Goal: Information Seeking & Learning: Learn about a topic

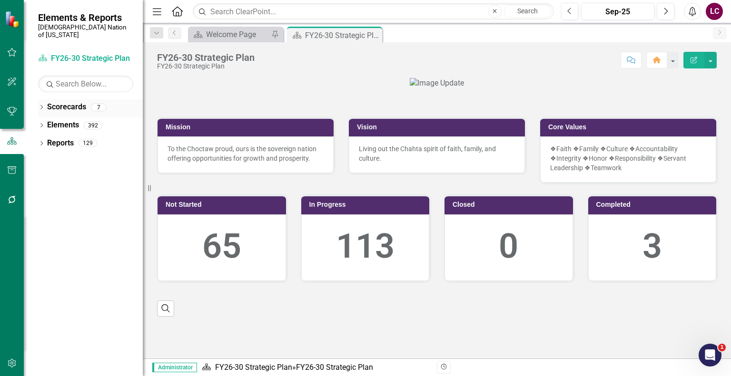
click at [40, 106] on icon "Dropdown" at bounding box center [41, 108] width 7 height 5
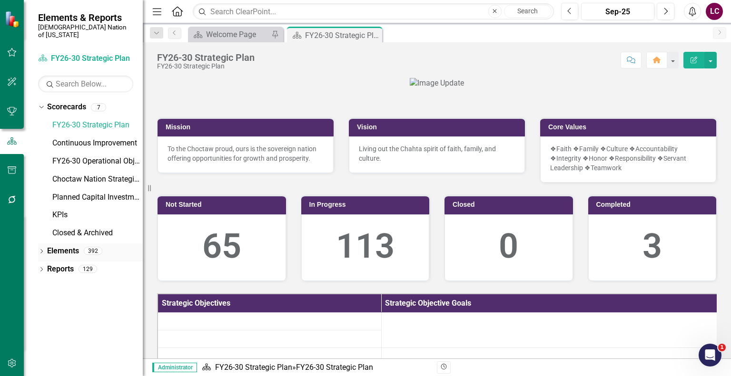
click at [63, 246] on link "Elements" at bounding box center [63, 251] width 32 height 11
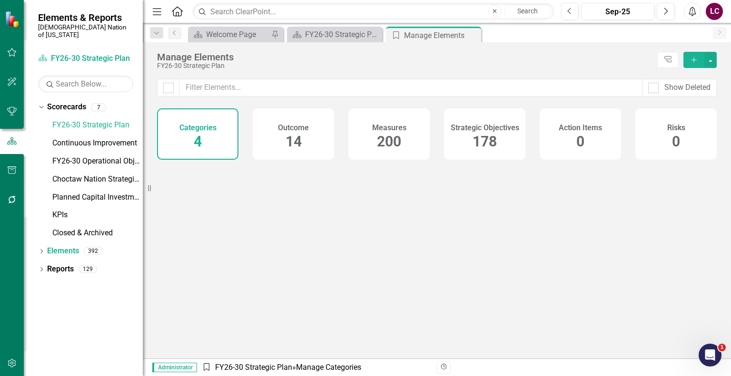
click at [493, 138] on div "Strategic Objectives 178" at bounding box center [484, 133] width 81 height 51
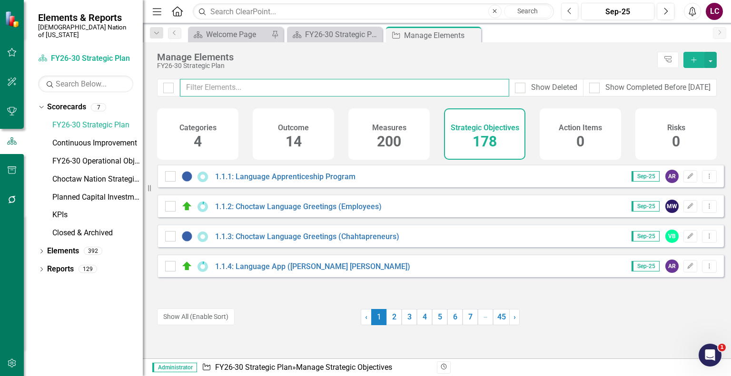
click at [383, 87] on input "text" at bounding box center [344, 88] width 329 height 18
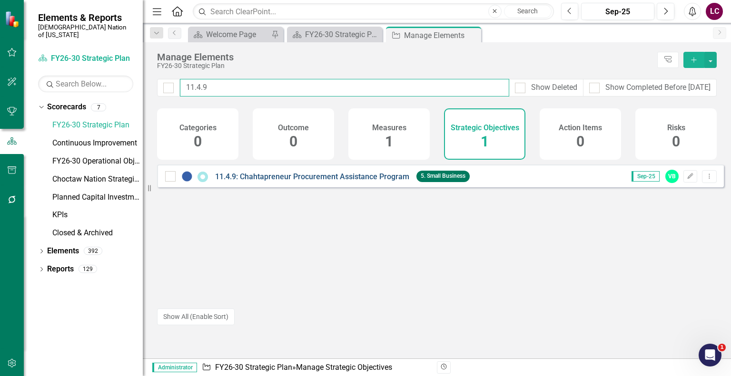
type input "11.4.9"
click at [315, 181] on link "11.4.9: Chahtapreneur Procurement Assistance Program" at bounding box center [312, 176] width 194 height 9
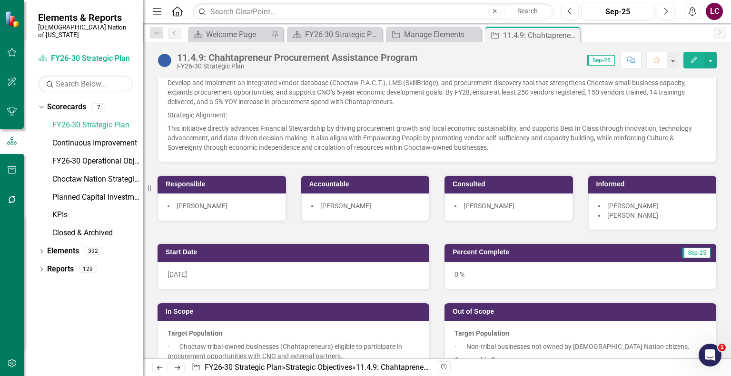
scroll to position [95, 0]
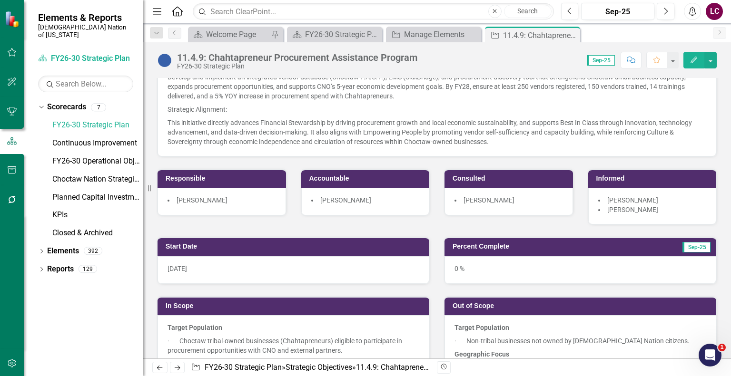
click at [488, 209] on div "[PERSON_NAME]" at bounding box center [508, 202] width 128 height 28
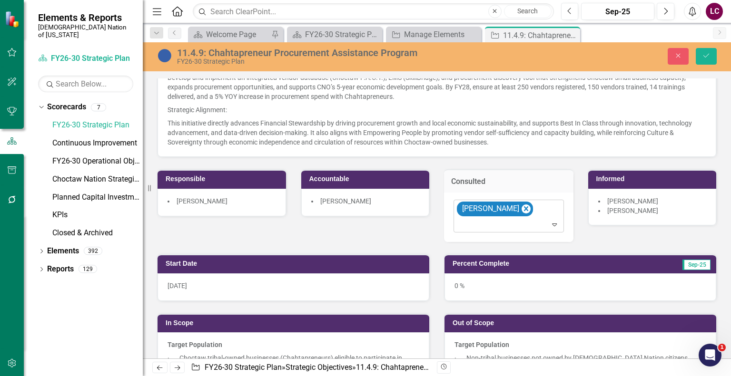
click at [497, 220] on div at bounding box center [509, 225] width 106 height 13
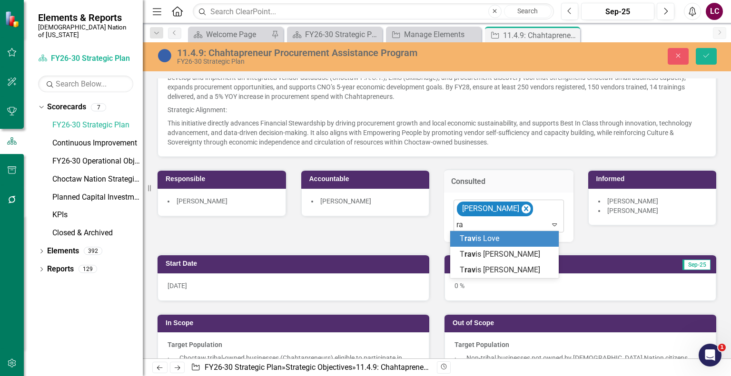
type input "r"
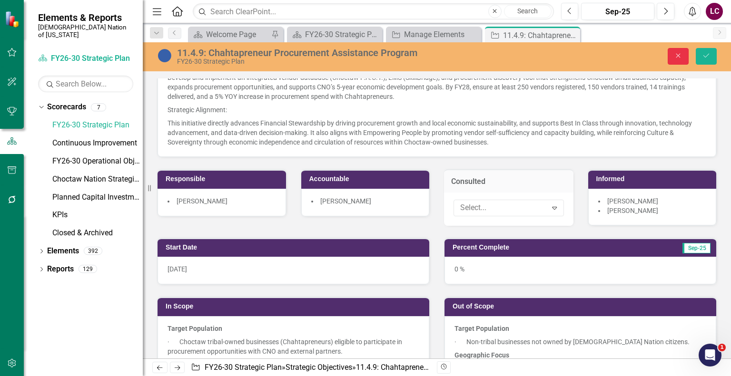
click at [679, 59] on icon "Close" at bounding box center [678, 55] width 9 height 7
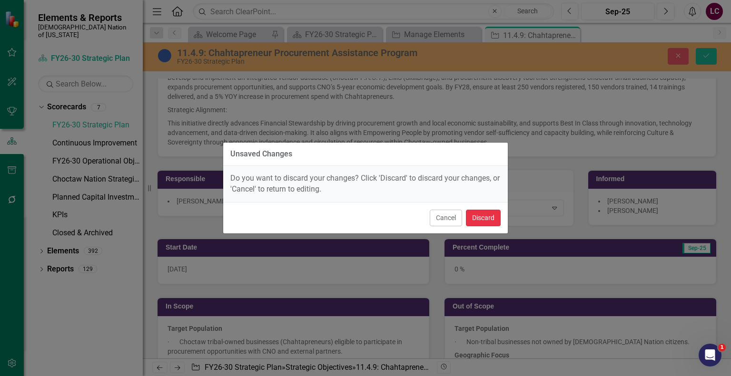
drag, startPoint x: 478, startPoint y: 216, endPoint x: 555, endPoint y: 212, distance: 77.2
click at [478, 216] on button "Discard" at bounding box center [483, 218] width 35 height 17
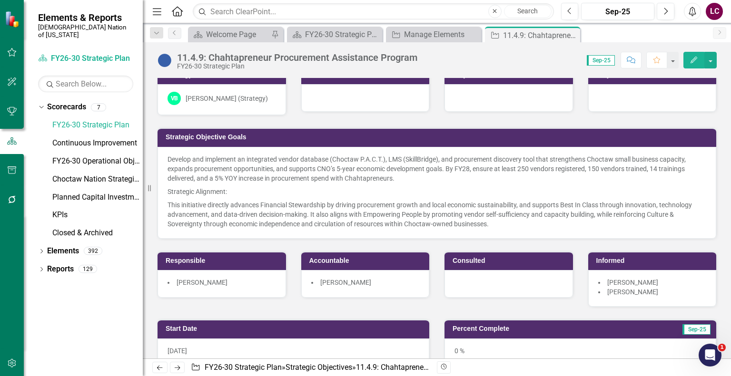
scroll to position [0, 0]
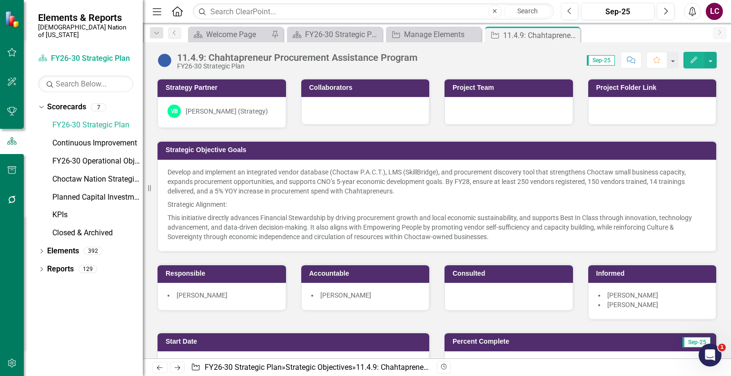
click at [493, 291] on div at bounding box center [508, 297] width 128 height 28
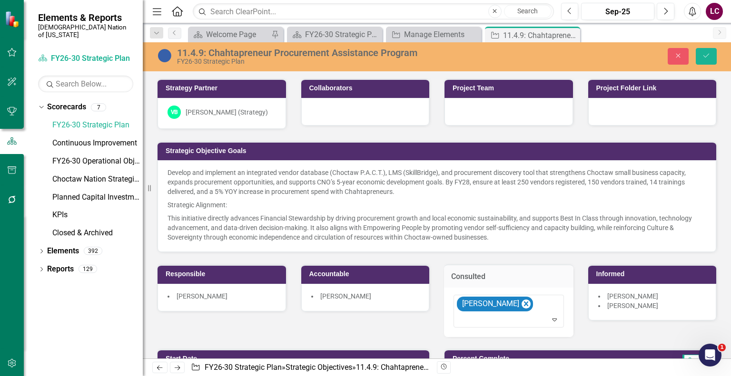
click at [409, 326] on div "Strategy Partner VB [PERSON_NAME] (Strategy) Collaborators Project Team Project…" at bounding box center [437, 202] width 574 height 271
click at [420, 323] on div "Strategy Partner VB [PERSON_NAME] (Strategy) Collaborators Project Team Project…" at bounding box center [437, 202] width 574 height 271
click at [675, 52] on icon "Close" at bounding box center [678, 55] width 9 height 7
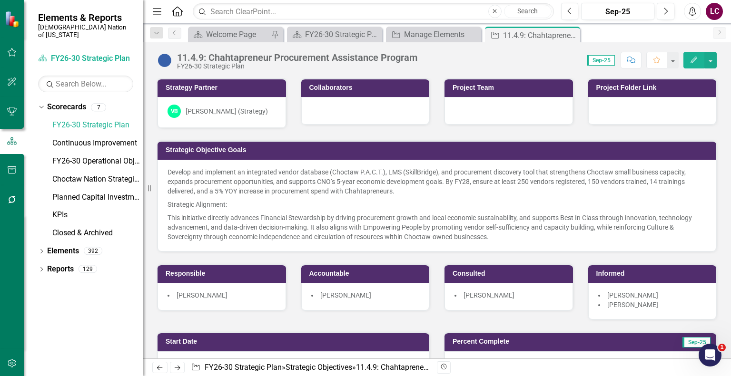
click at [625, 110] on div at bounding box center [652, 111] width 128 height 28
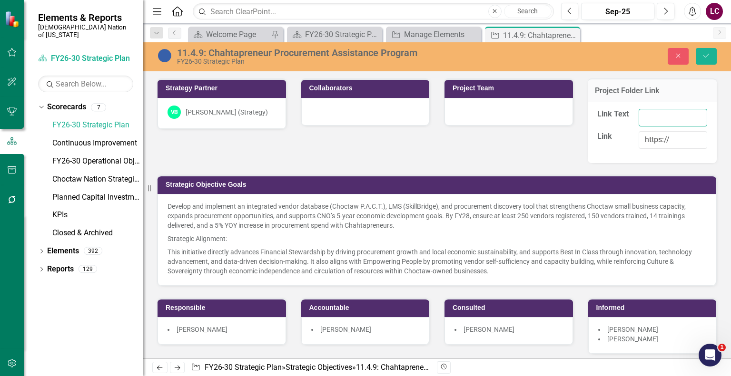
click at [638, 117] on input "Link Text" at bounding box center [672, 118] width 69 height 18
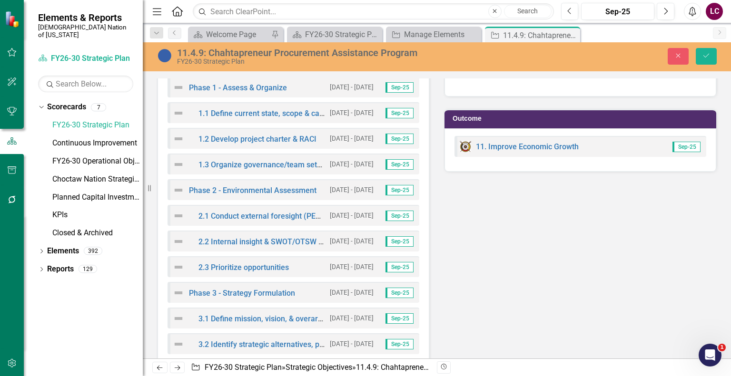
scroll to position [2093, 0]
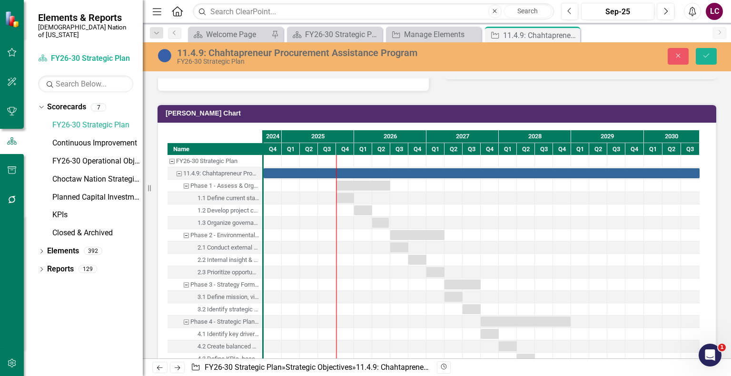
scroll to position [1641, 0]
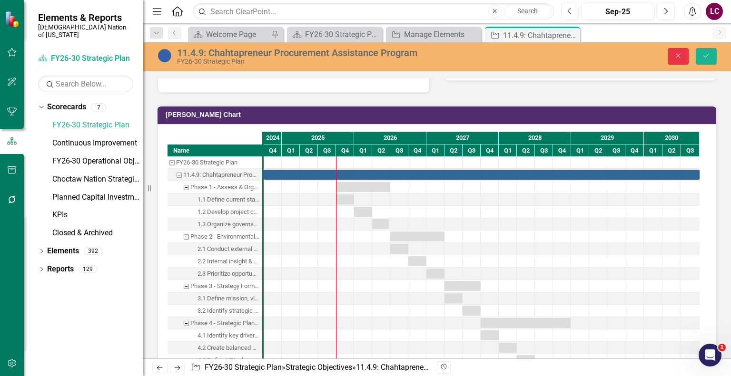
click at [672, 54] on button "Close" at bounding box center [678, 56] width 21 height 17
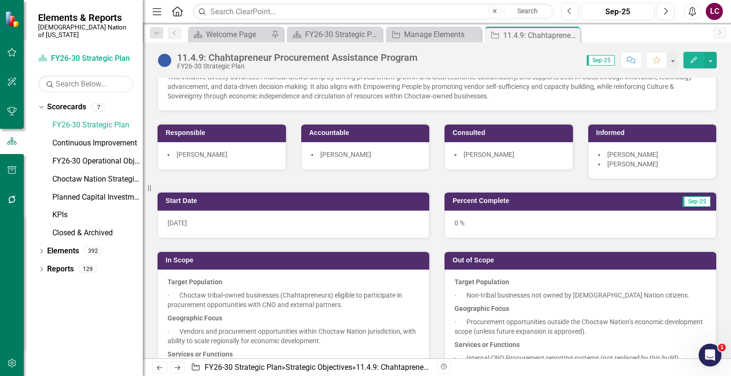
scroll to position [85, 0]
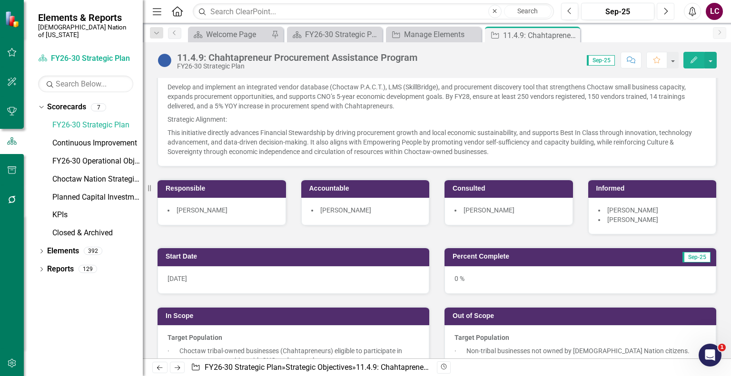
click at [664, 9] on icon "Next" at bounding box center [665, 11] width 5 height 9
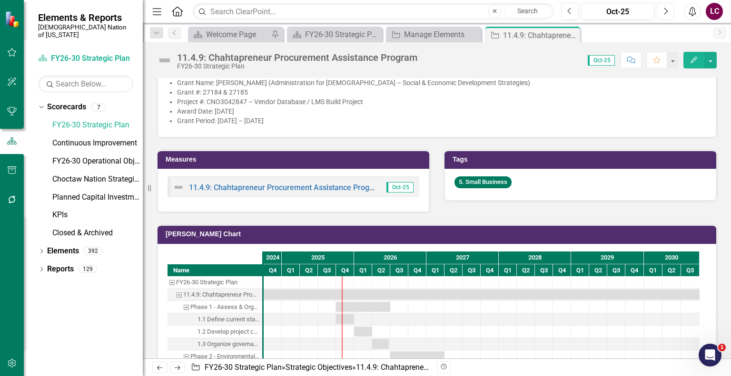
scroll to position [1237, 0]
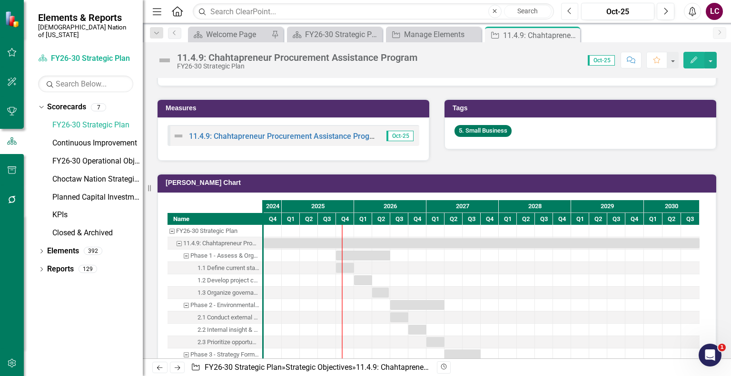
click at [567, 7] on icon "Previous" at bounding box center [569, 11] width 5 height 9
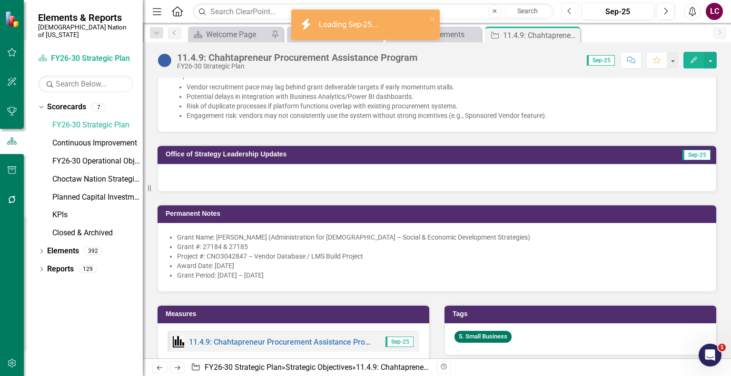
scroll to position [1570, 0]
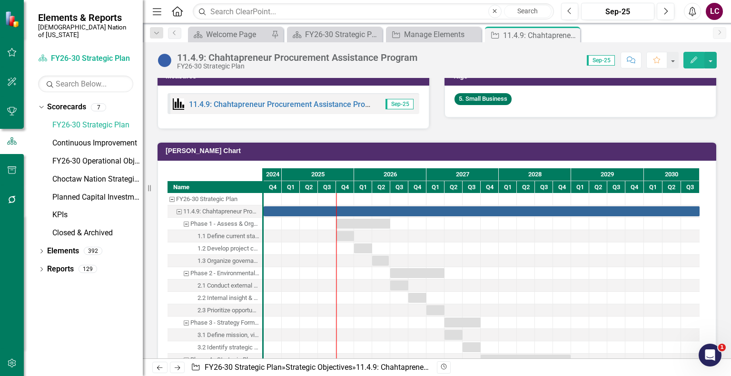
click at [706, 163] on div "Name FY26-30 Strategic Plan 11.4.9: Chahtapreneur Procurement Assistance Progra…" at bounding box center [436, 343] width 559 height 364
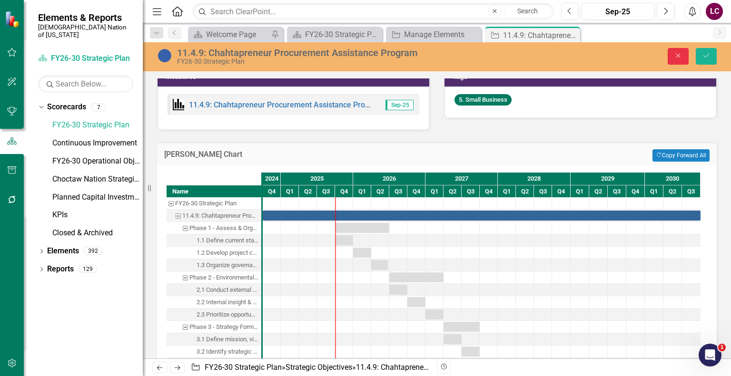
click at [677, 58] on icon "Close" at bounding box center [678, 55] width 9 height 7
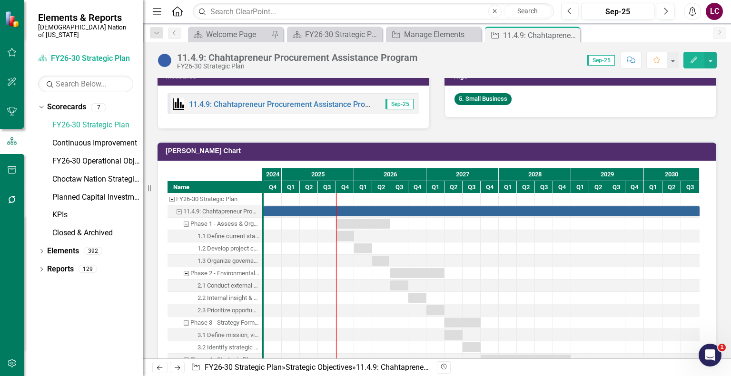
drag, startPoint x: 719, startPoint y: 0, endPoint x: 518, endPoint y: 117, distance: 232.8
click at [506, 119] on div "Progress Sep-25 Last 30 Days: IT RFP escalated to Asset Management; assigned to…" at bounding box center [437, 333] width 574 height 1834
click at [710, 60] on button "button" at bounding box center [710, 60] width 12 height 17
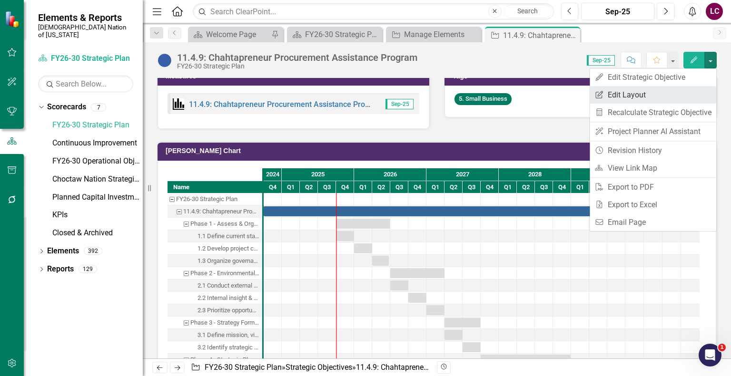
click at [633, 96] on link "Edit Report Edit Layout" at bounding box center [652, 95] width 127 height 18
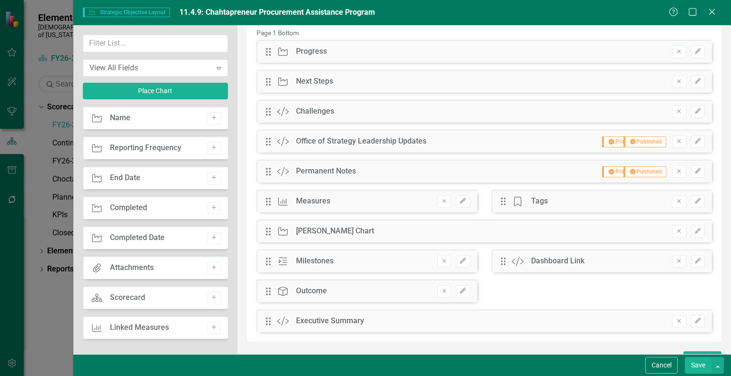
scroll to position [231, 0]
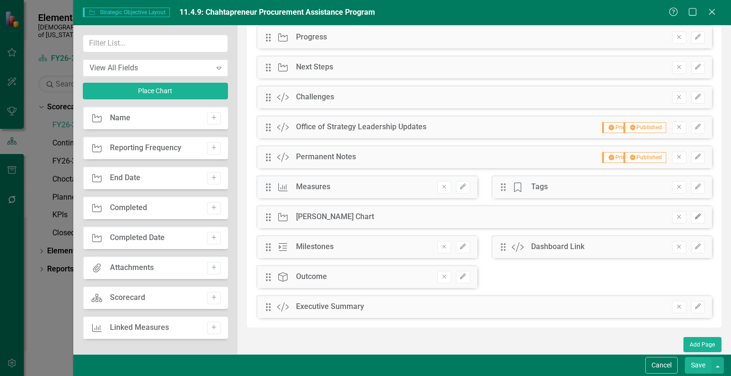
click at [695, 216] on icon "button" at bounding box center [698, 217] width 6 height 6
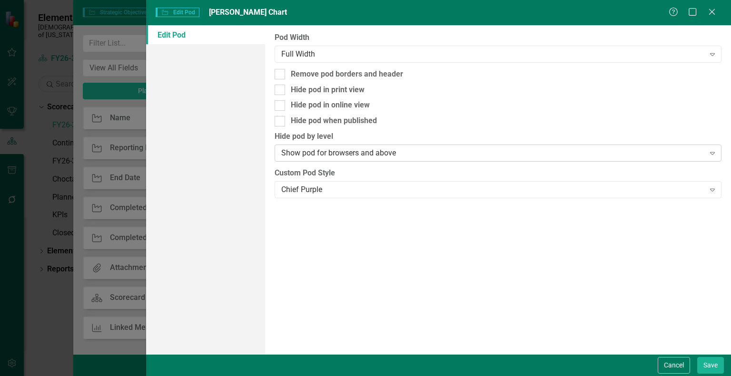
click at [588, 156] on div "Show pod for browsers and above" at bounding box center [492, 153] width 423 height 11
click at [476, 156] on div "Show pod for browsers and above" at bounding box center [492, 153] width 423 height 11
click at [666, 365] on button "Cancel" at bounding box center [674, 365] width 32 height 17
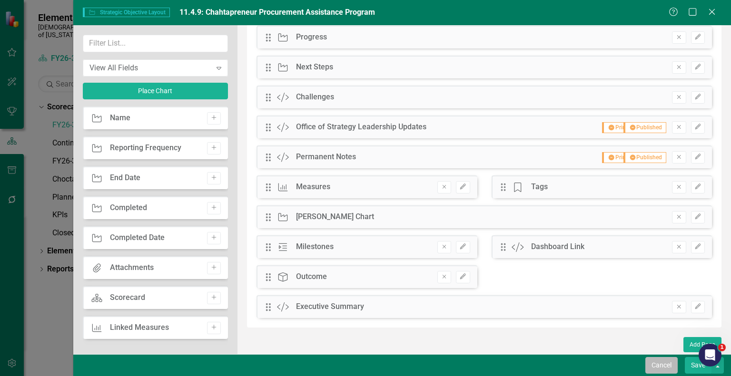
click at [659, 369] on button "Cancel" at bounding box center [661, 365] width 32 height 17
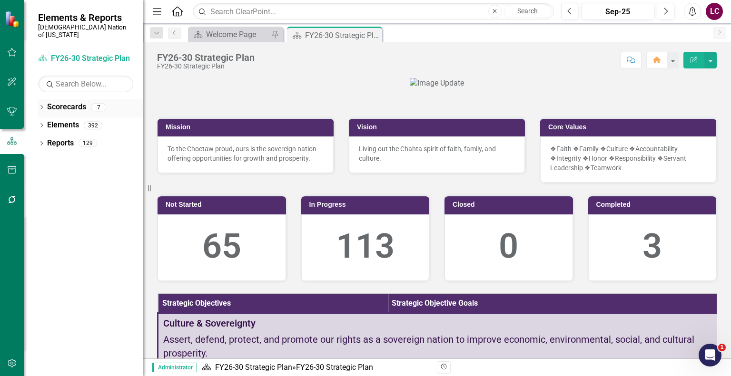
click at [43, 106] on icon "Dropdown" at bounding box center [41, 108] width 7 height 5
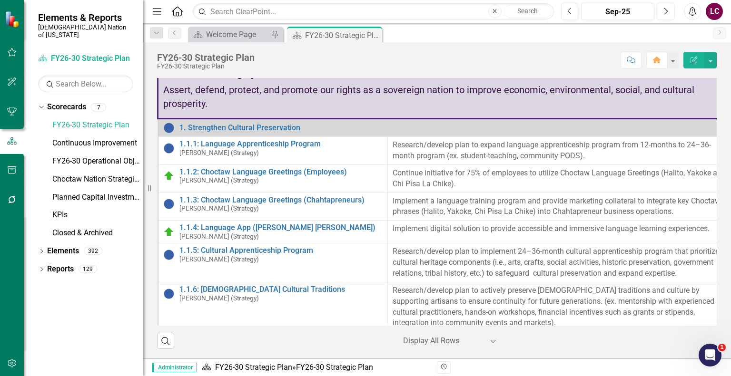
scroll to position [428, 0]
click at [155, 11] on icon "Menu" at bounding box center [157, 11] width 12 height 10
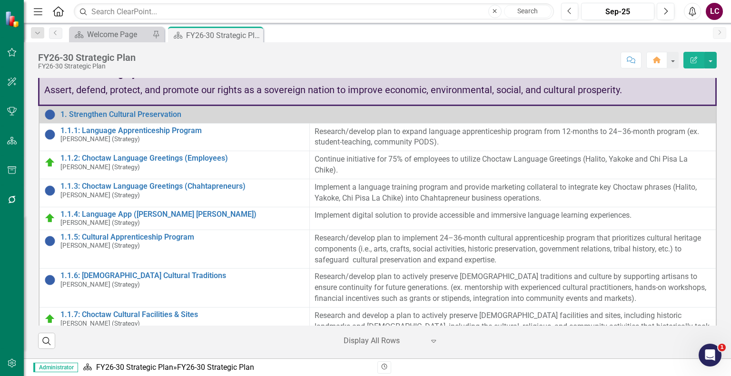
scroll to position [419, 0]
click at [38, 10] on icon "Menu" at bounding box center [38, 11] width 12 height 10
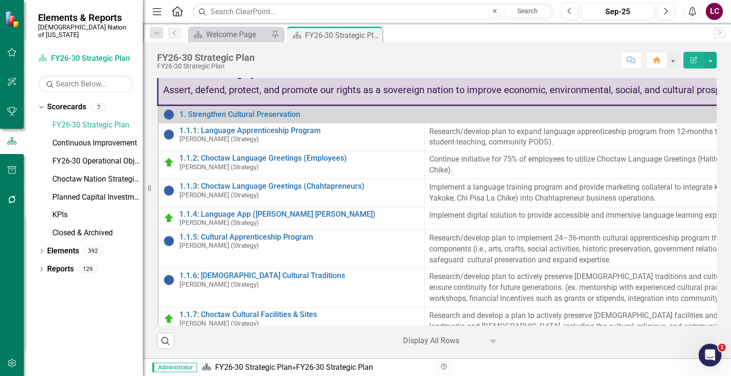
scroll to position [428, 0]
click at [12, 361] on icon "button" at bounding box center [12, 364] width 10 height 8
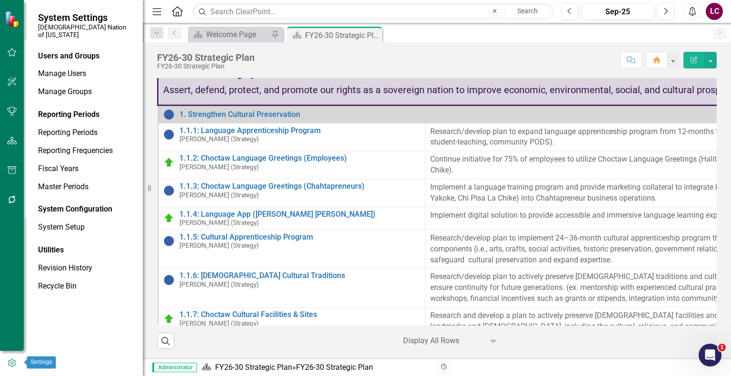
click at [12, 361] on icon "button" at bounding box center [12, 363] width 10 height 9
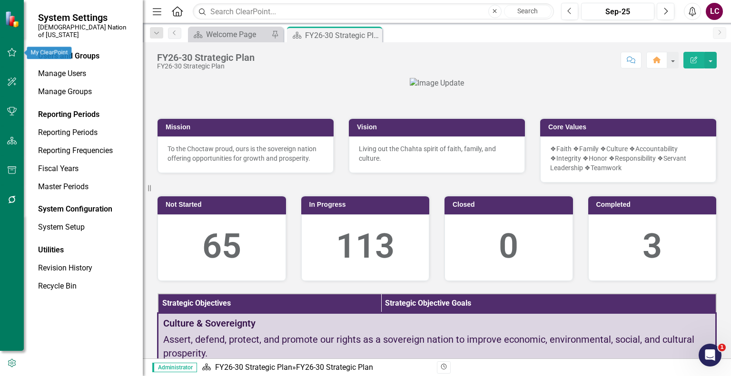
click at [11, 51] on icon "button" at bounding box center [12, 53] width 10 height 8
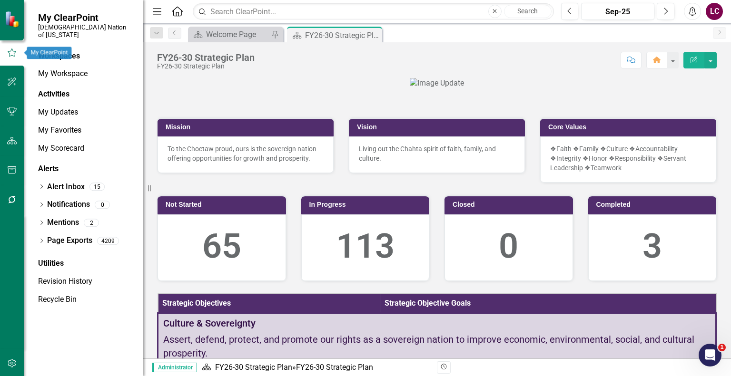
click at [10, 79] on icon "button" at bounding box center [12, 82] width 10 height 8
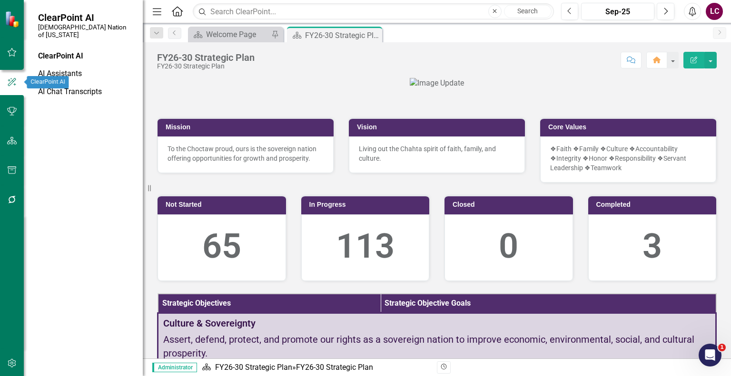
click at [11, 103] on button "button" at bounding box center [11, 112] width 21 height 20
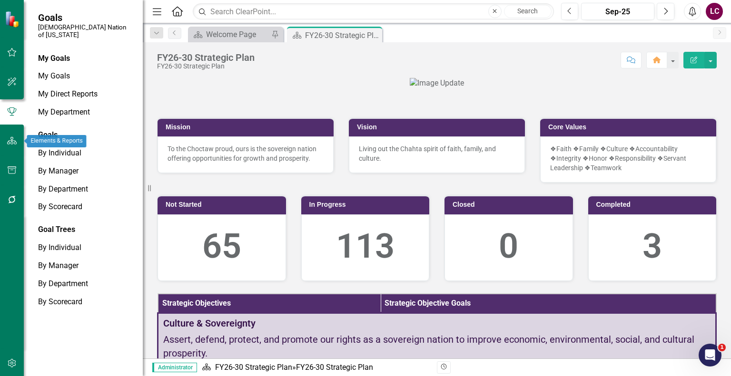
click at [11, 137] on icon "button" at bounding box center [12, 141] width 10 height 8
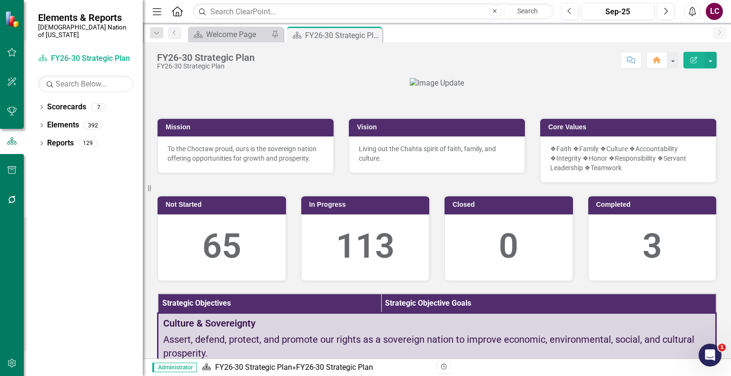
click at [156, 8] on icon "button" at bounding box center [157, 11] width 9 height 7
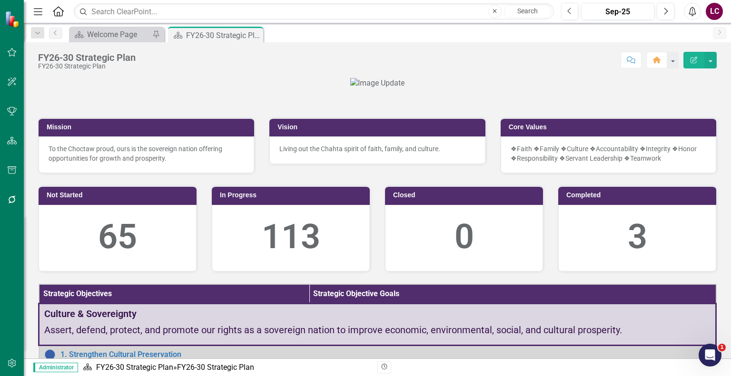
click at [61, 11] on icon "Home" at bounding box center [58, 11] width 12 height 10
click at [38, 8] on icon "button" at bounding box center [38, 11] width 9 height 7
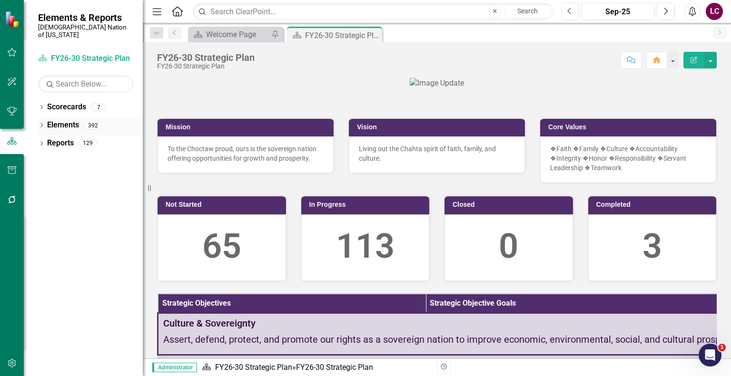
click at [41, 124] on icon "Dropdown" at bounding box center [41, 126] width 7 height 5
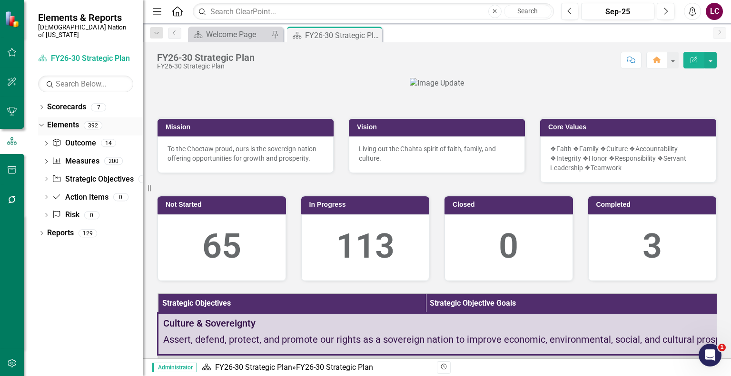
click at [62, 120] on link "Elements" at bounding box center [63, 125] width 32 height 11
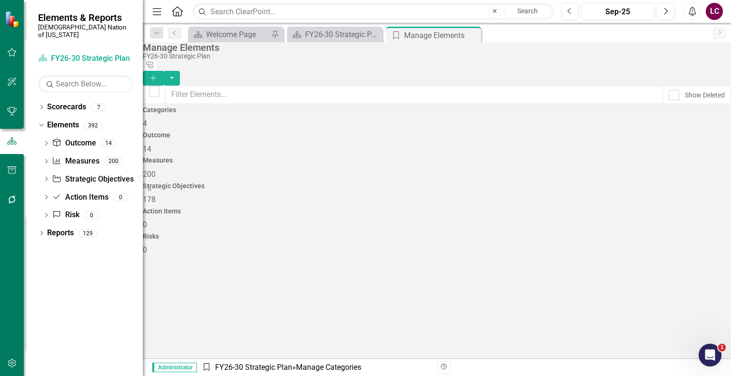
click at [156, 195] on span "178" at bounding box center [149, 199] width 13 height 9
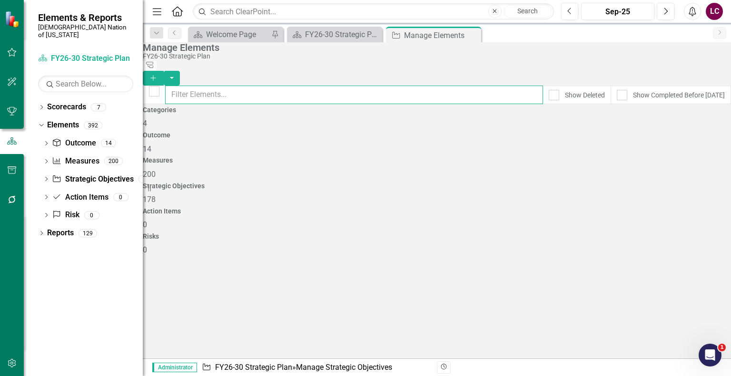
click at [435, 90] on input "text" at bounding box center [354, 95] width 378 height 19
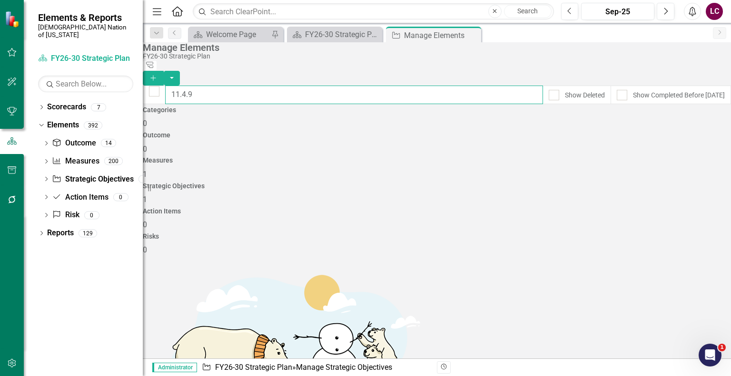
type input "11.4.9"
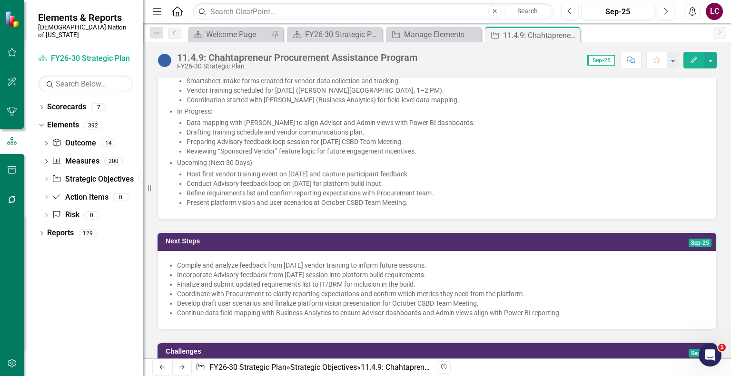
scroll to position [999, 0]
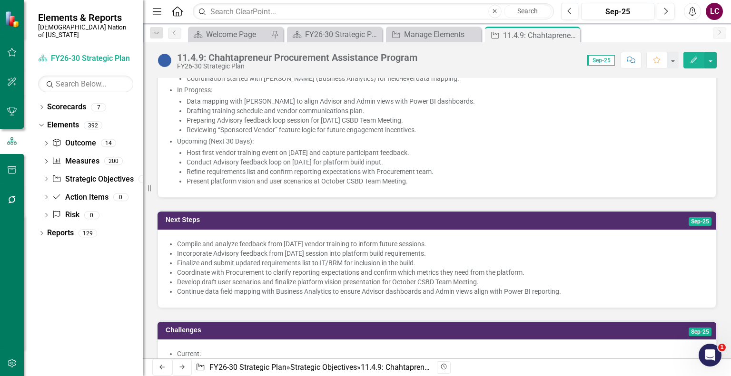
click at [488, 156] on li "Host first vendor training event on [DATE] and capture participant feedback." at bounding box center [447, 153] width 520 height 10
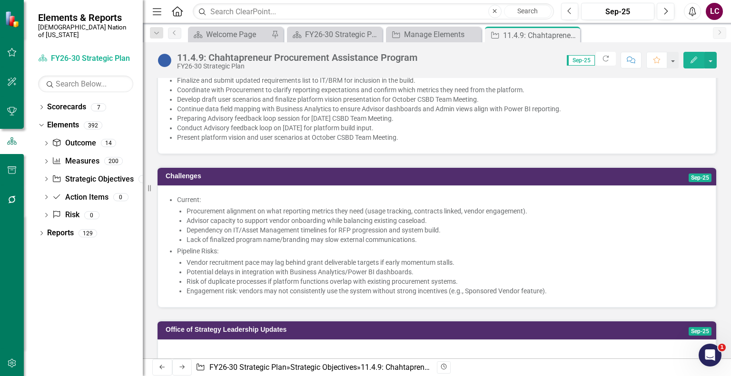
scroll to position [1113, 0]
